Goal: Find specific page/section: Find specific page/section

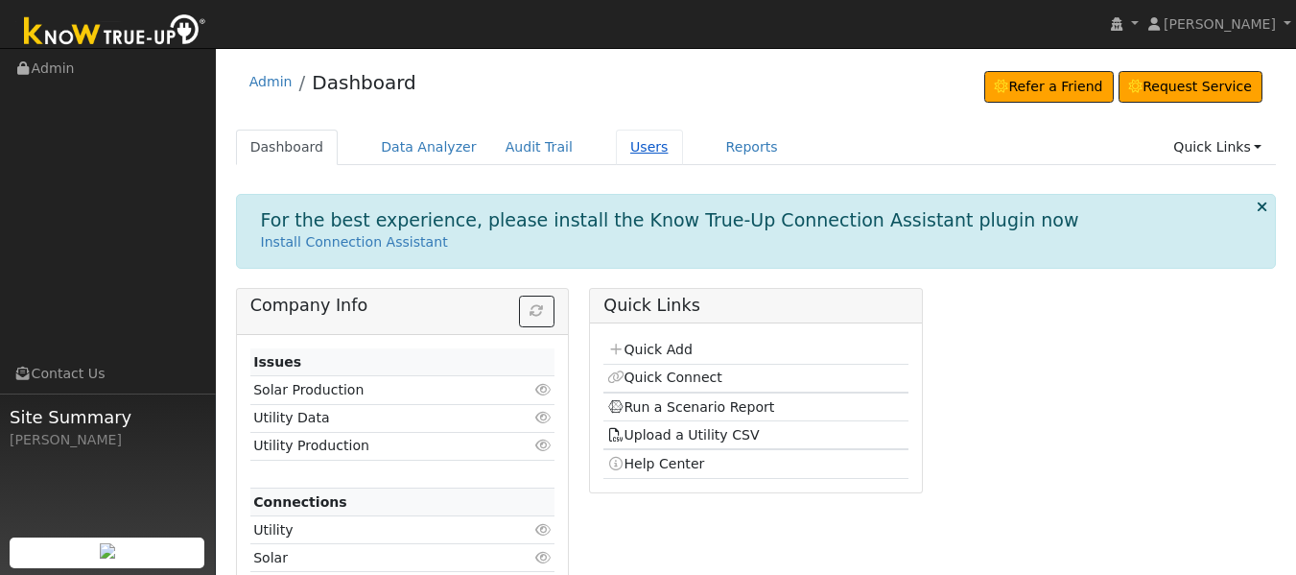
click at [616, 148] on link "Users" at bounding box center [649, 146] width 67 height 35
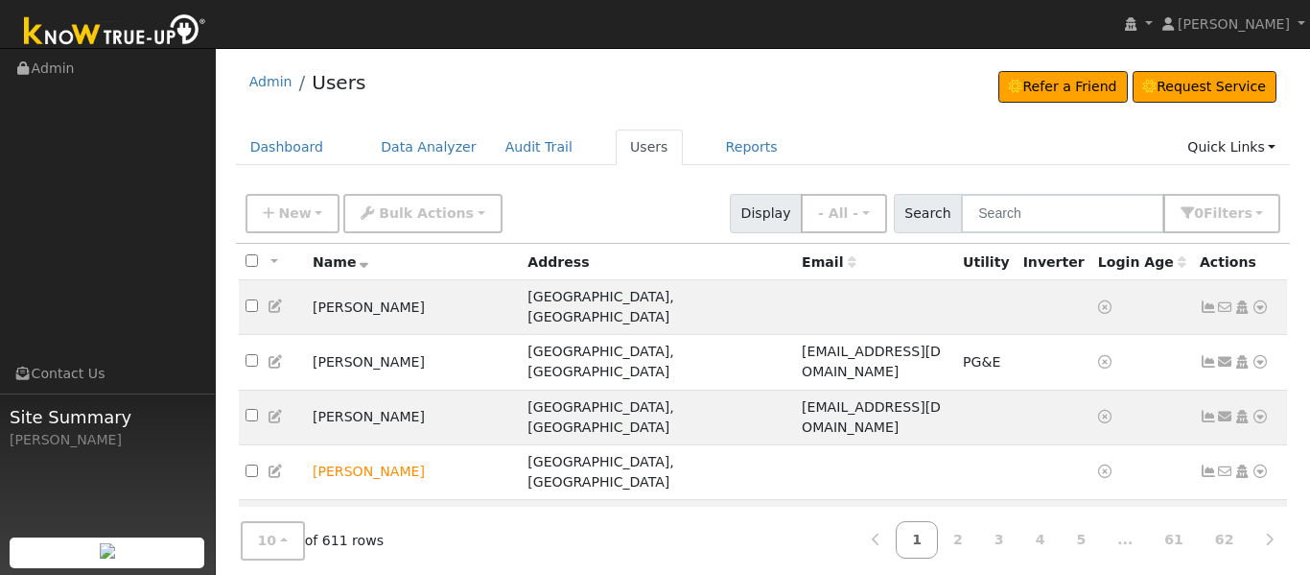
click at [630, 175] on div "Dashboard Data Analyzer Audit Trail Users Reports Quick Links Quick Add Quick C…" at bounding box center [763, 156] width 1055 height 55
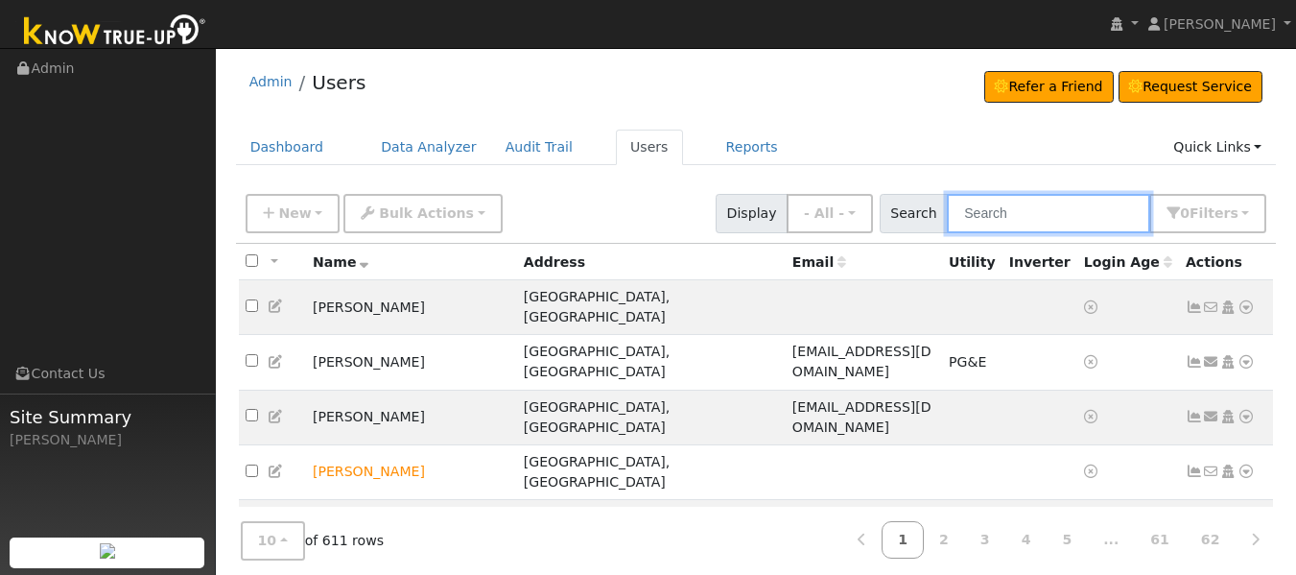
click at [977, 210] on input "text" at bounding box center [1048, 213] width 203 height 39
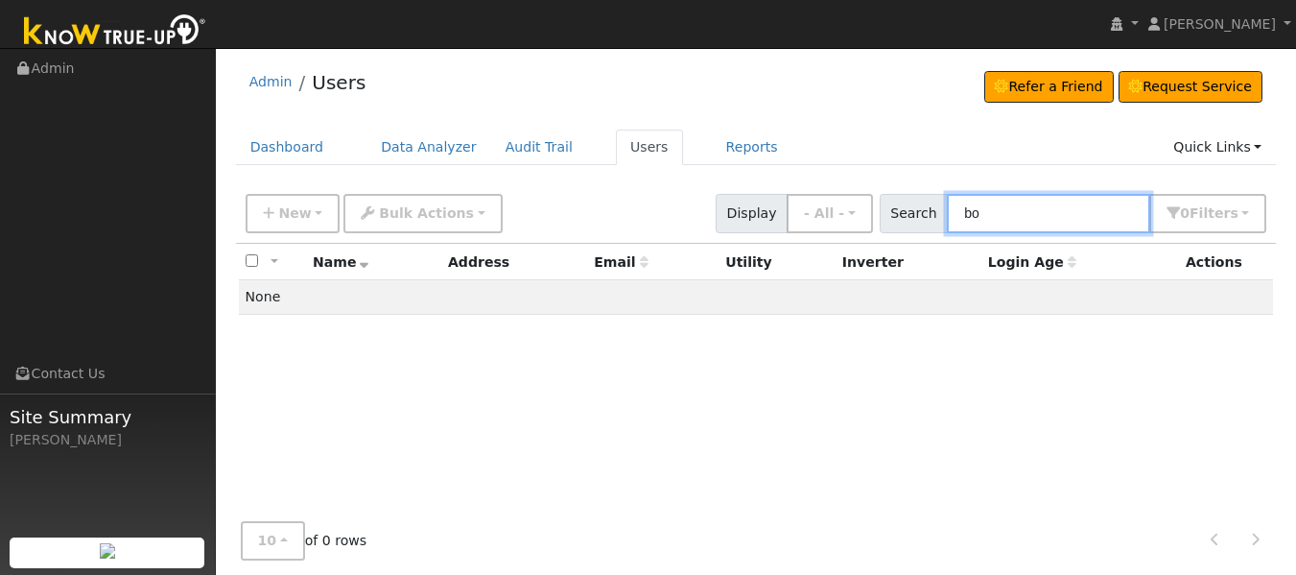
type input "b"
